Goal: Information Seeking & Learning: Learn about a topic

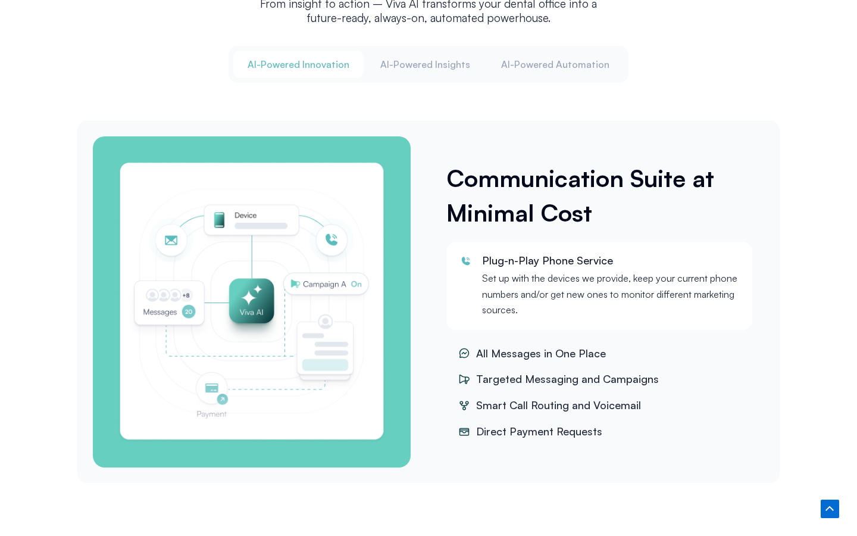
scroll to position [2042, 0]
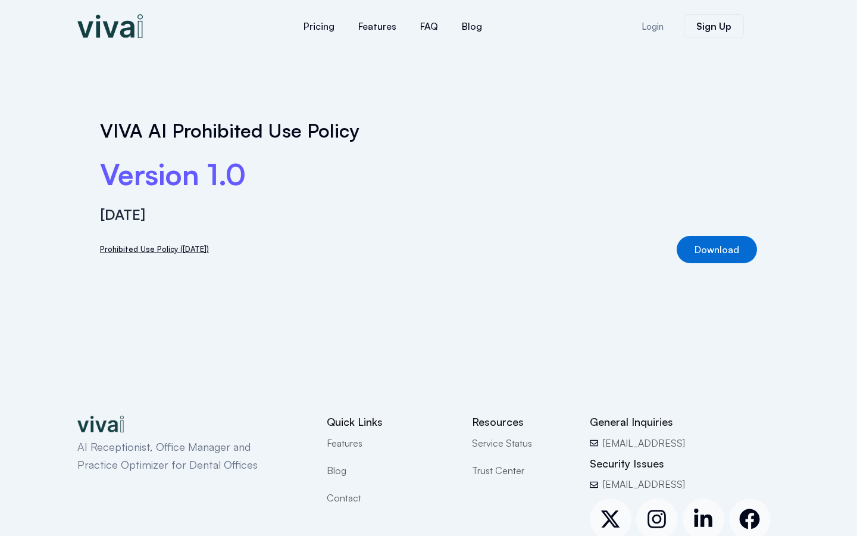
scroll to position [121, 0]
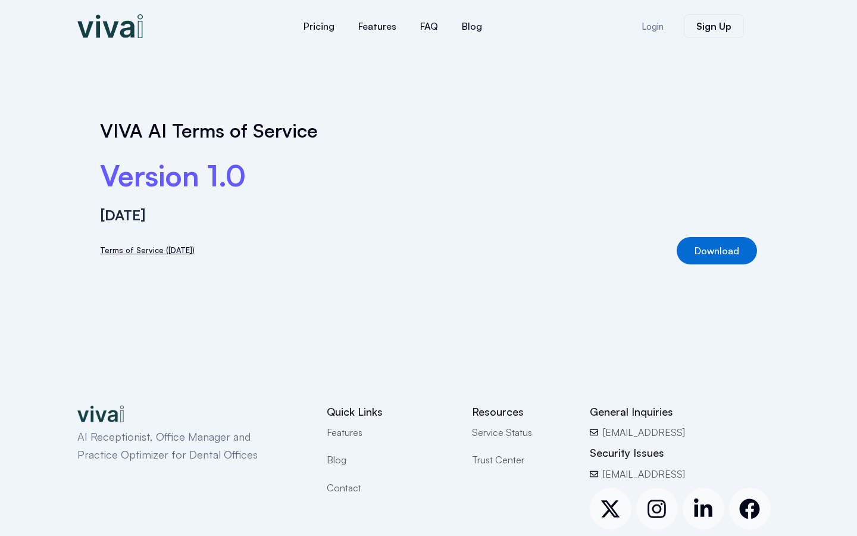
scroll to position [111, 0]
